Goal: Find contact information: Find contact information

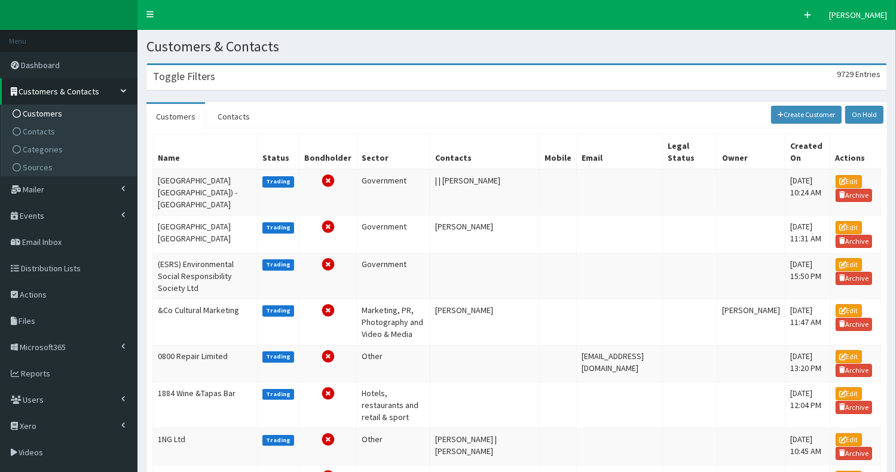
click at [268, 82] on div "Toggle Filters 9729 Entries" at bounding box center [517, 77] width 740 height 25
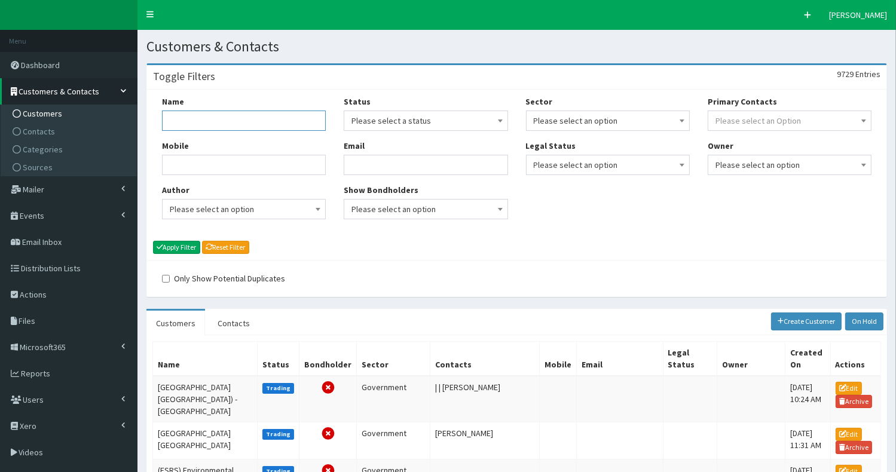
click at [251, 121] on input "Name" at bounding box center [244, 121] width 164 height 20
type input "henry boo"
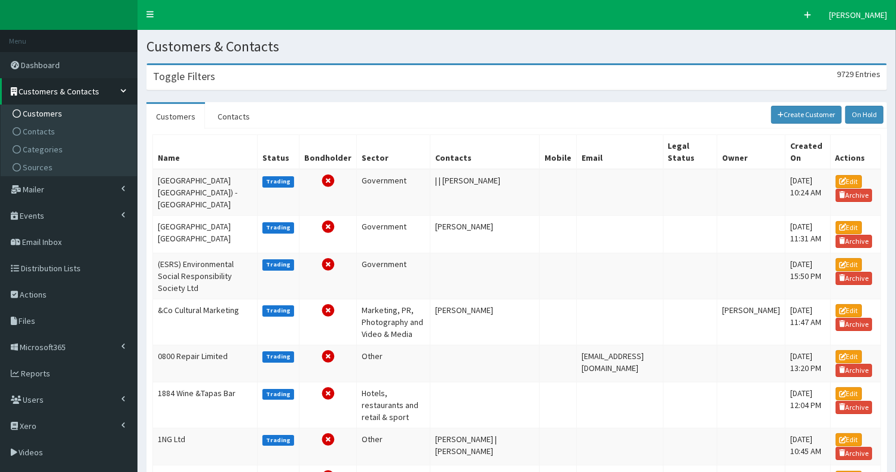
click at [225, 77] on div "Toggle Filters 9729 Entries" at bounding box center [517, 77] width 740 height 25
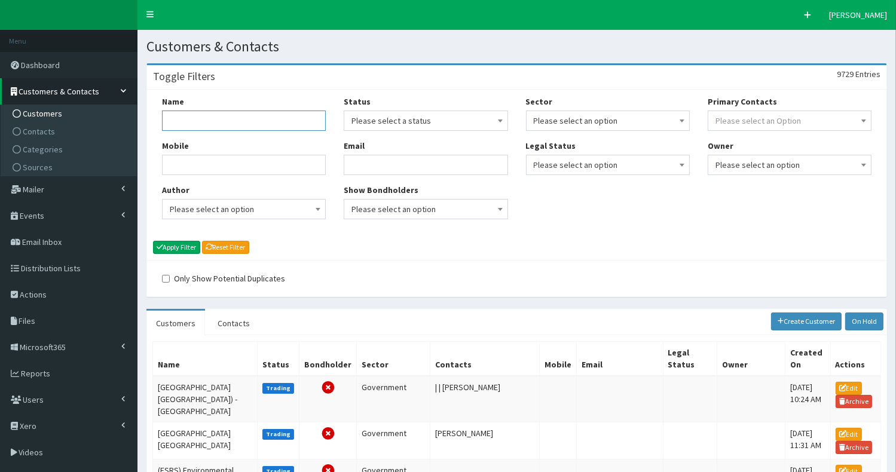
click at [201, 127] on input "Name" at bounding box center [244, 121] width 164 height 20
type input "[PERSON_NAME]"
click at [175, 245] on button "Apply Filter" at bounding box center [176, 247] width 47 height 13
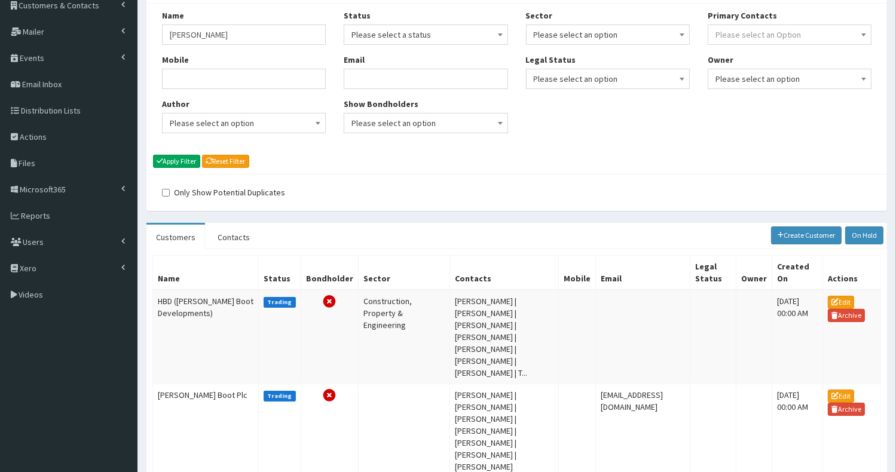
scroll to position [100, 0]
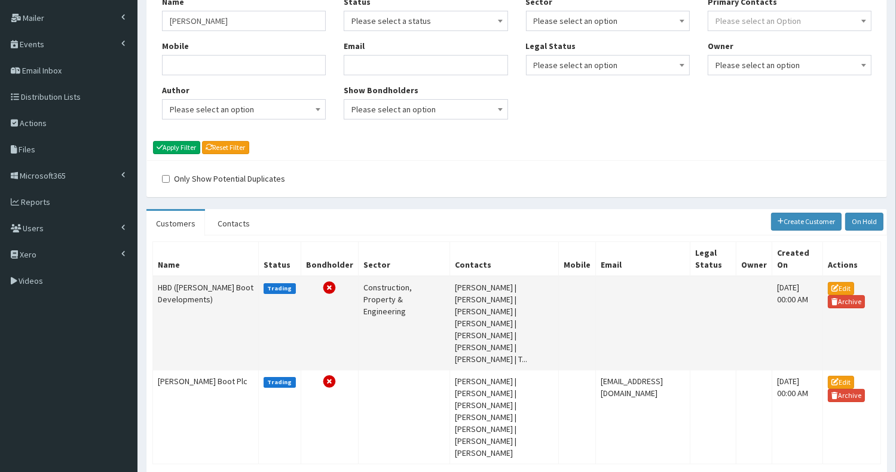
click at [184, 289] on td "HBD (Henry Boot Developments)" at bounding box center [206, 323] width 106 height 94
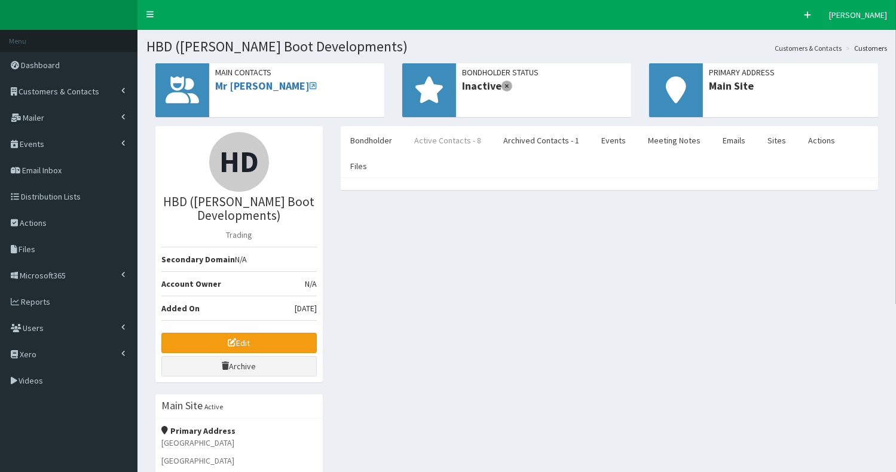
click at [457, 142] on link "Active Contacts - 8" at bounding box center [448, 140] width 86 height 25
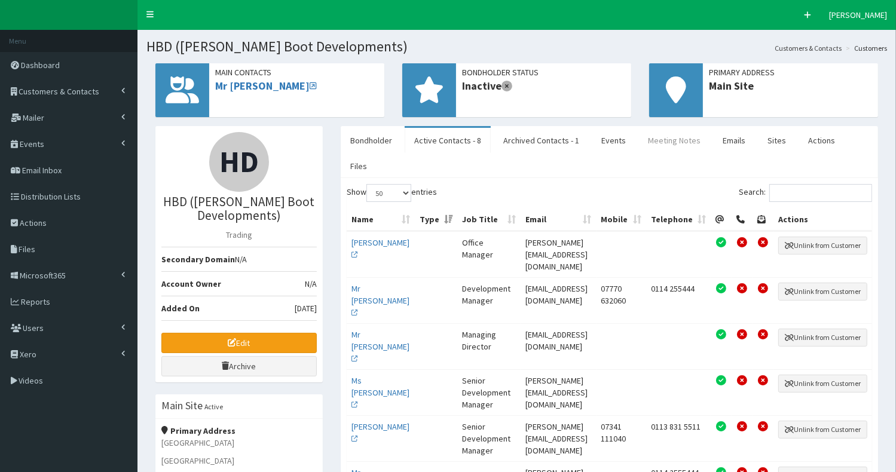
click at [662, 135] on link "Meeting Notes" at bounding box center [675, 140] width 72 height 25
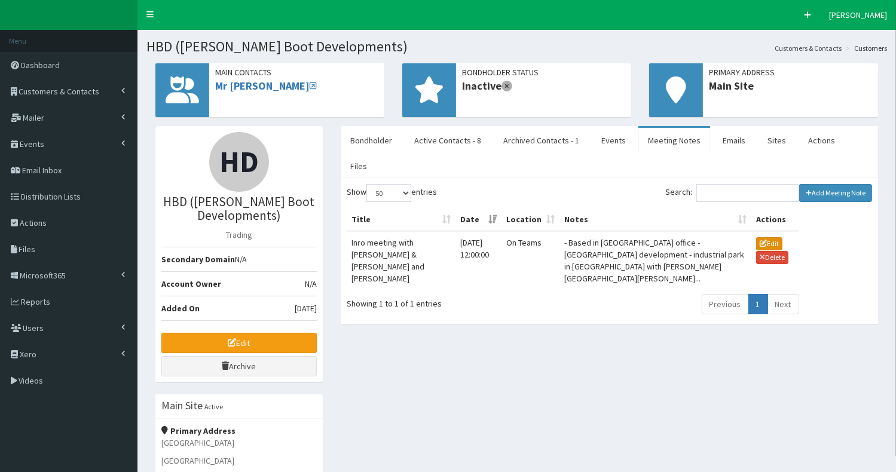
click at [762, 237] on button "Edit" at bounding box center [769, 243] width 26 height 13
type input "Inro meeting with David Wells & Katie McManus and Lea"
type input "30-09-2025 12:00"
type input "On Teams"
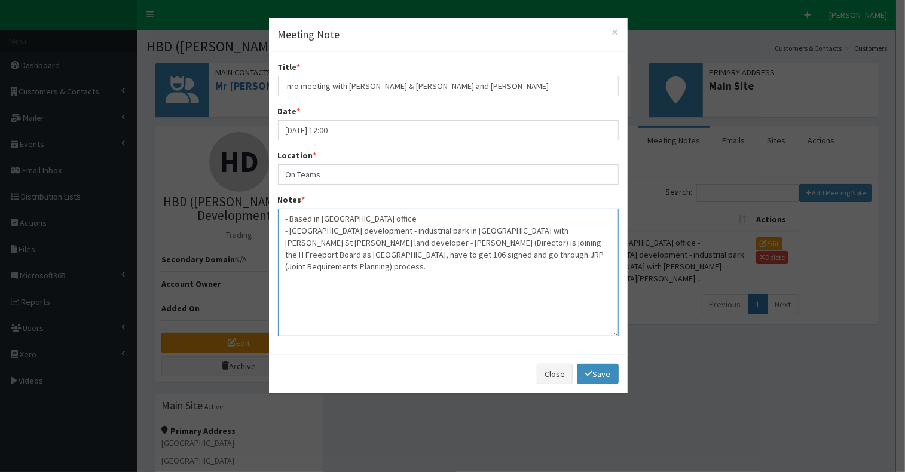
click at [512, 255] on textarea "- Based in Leeds office - Huge development - industrial park in Goole with Suzi…" at bounding box center [448, 273] width 341 height 128
click at [567, 254] on textarea "- Based in Leeds office - Huge development - industrial park in Goole with Suzi…" at bounding box center [448, 273] width 341 height 128
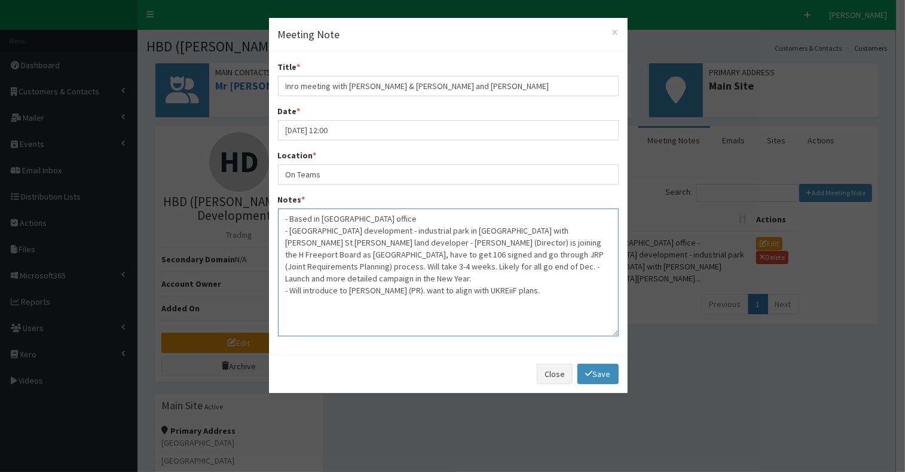
click at [519, 280] on textarea "- Based in Leeds office - Huge development - industrial park in Goole with Suzi…" at bounding box center [448, 273] width 341 height 128
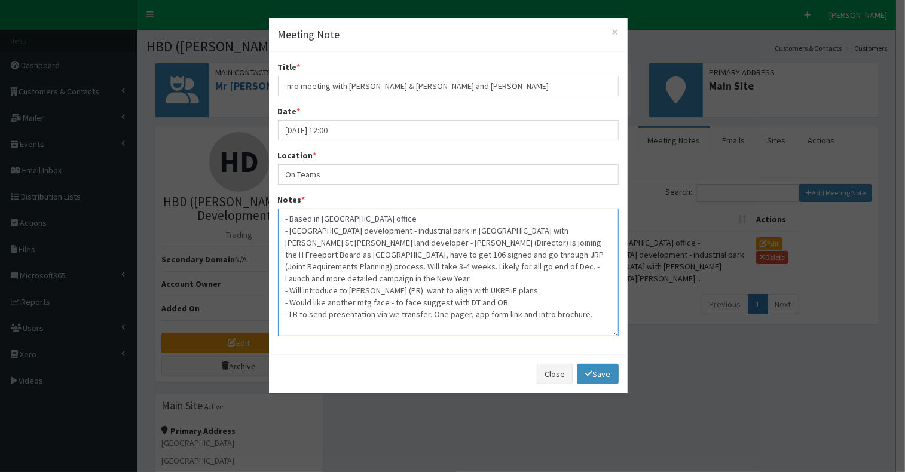
click at [424, 303] on textarea "- Based in Leeds office - Huge development - industrial park in Goole with Suzi…" at bounding box center [448, 273] width 341 height 128
type textarea "- Based in Leeds office - Huge development - industrial park in Goole with Suzi…"
click at [601, 373] on link "Save" at bounding box center [598, 374] width 41 height 20
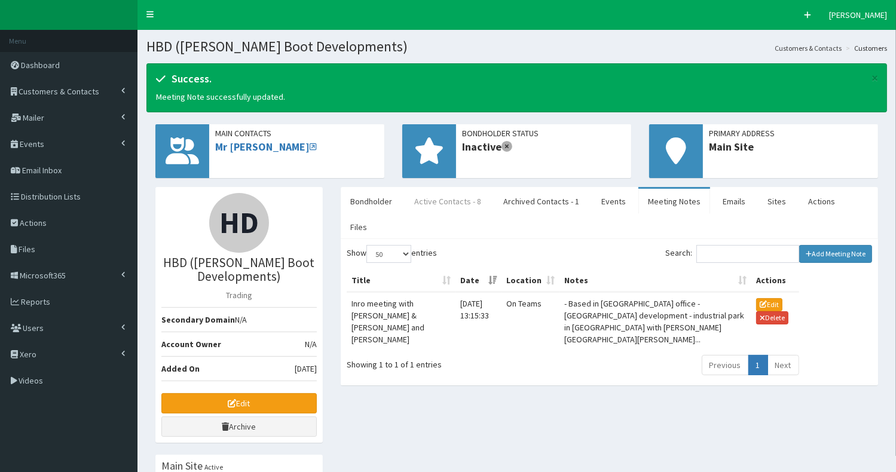
click at [460, 193] on link "Active Contacts - 8" at bounding box center [448, 201] width 86 height 25
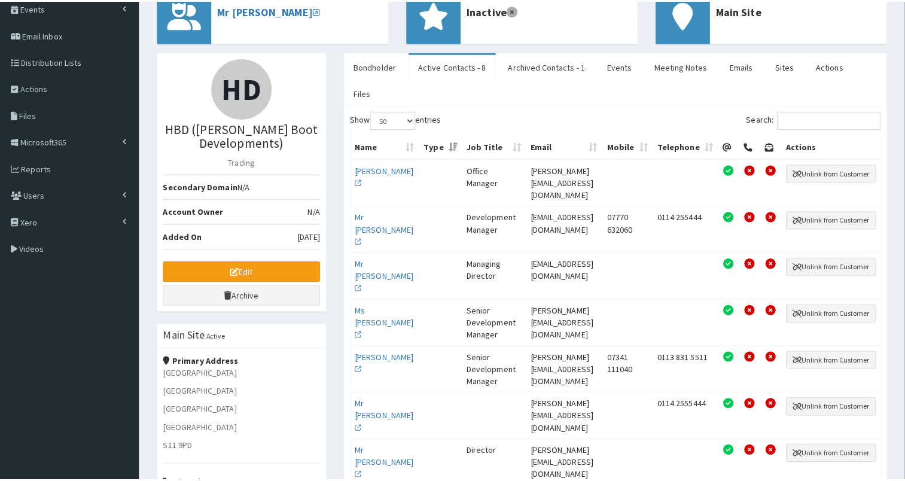
scroll to position [139, 0]
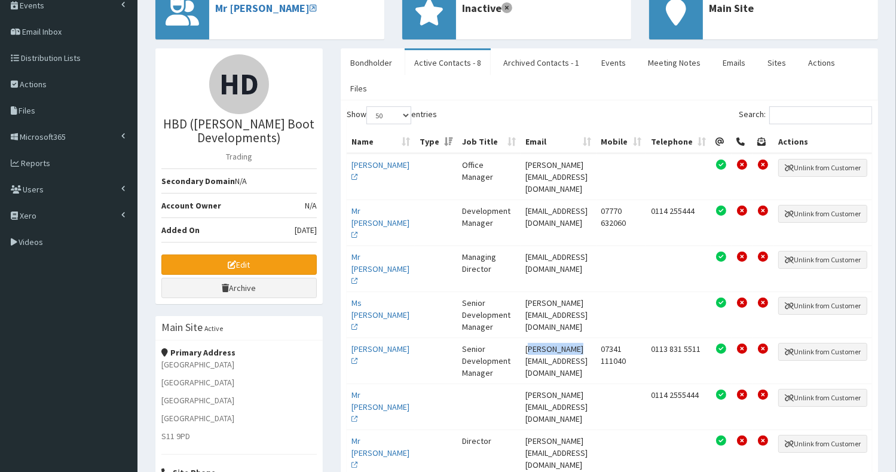
drag, startPoint x: 497, startPoint y: 297, endPoint x: 544, endPoint y: 301, distance: 46.9
click at [544, 338] on td "katie@hbd.co.uk" at bounding box center [559, 361] width 76 height 46
drag, startPoint x: 544, startPoint y: 301, endPoint x: 495, endPoint y: 297, distance: 49.2
click at [521, 338] on td "katie@hbd.co.uk" at bounding box center [559, 361] width 76 height 46
drag, startPoint x: 495, startPoint y: 297, endPoint x: 560, endPoint y: 303, distance: 64.8
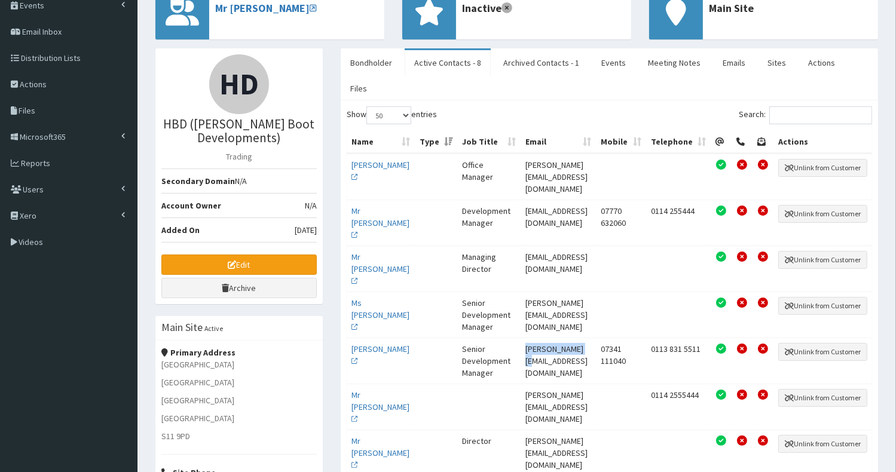
click at [560, 338] on td "katie@hbd.co.uk" at bounding box center [559, 361] width 76 height 46
copy td "katie@hbd.co.uk"
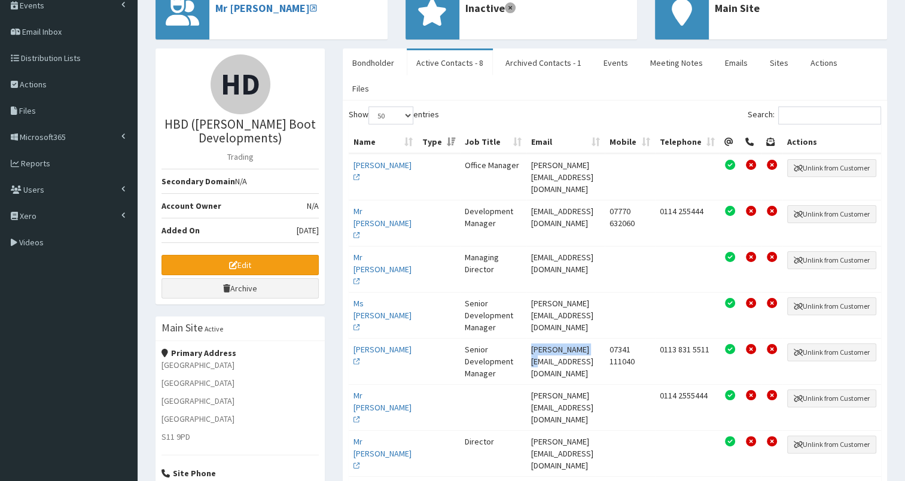
click at [526, 338] on td "katie@hbd.co.uk" at bounding box center [565, 361] width 78 height 46
drag, startPoint x: 503, startPoint y: 297, endPoint x: 572, endPoint y: 298, distance: 68.8
click at [572, 338] on td "katie@hbd.co.uk" at bounding box center [565, 361] width 78 height 46
copy td "katie@hbd.co.uk"
